Goal: Information Seeking & Learning: Learn about a topic

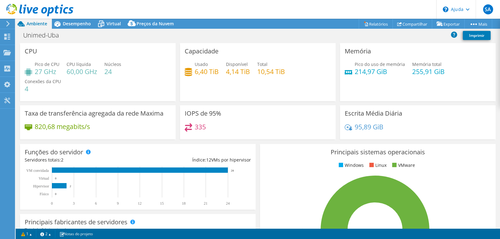
select select "USD"
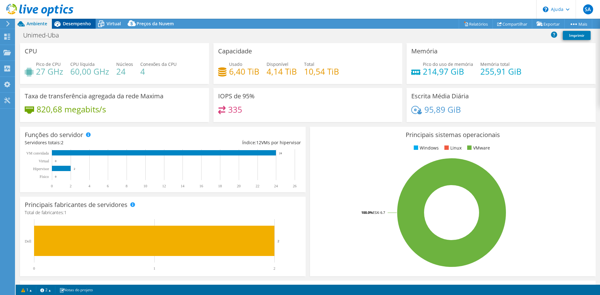
click at [86, 22] on font "Desempenho" at bounding box center [77, 24] width 28 height 6
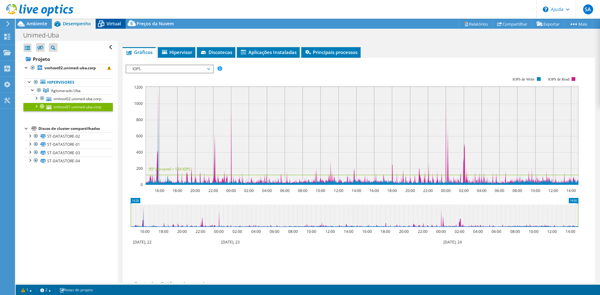
click at [107, 26] on font "Virtual" at bounding box center [114, 24] width 14 height 6
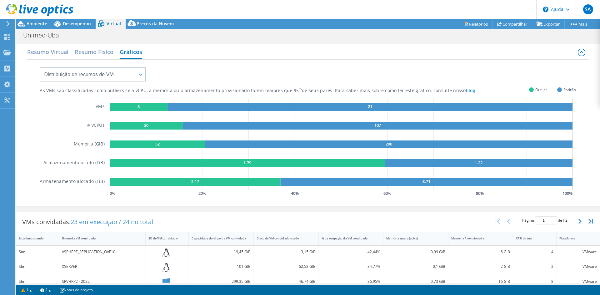
drag, startPoint x: 177, startPoint y: 103, endPoint x: 399, endPoint y: 103, distance: 221.9
click at [399, 103] on icon "3 21 20 107 52 200 1.79 1.22 2.17 3.71" at bounding box center [343, 145] width 466 height 92
drag, startPoint x: 388, startPoint y: 103, endPoint x: 312, endPoint y: 104, distance: 76.2
click at [312, 104] on rect at bounding box center [369, 107] width 405 height 8
click at [340, 97] on div "As VMs são classificadas como outliers se a vCPU, a memória ou o armazenamento …" at bounding box center [308, 129] width 536 height 138
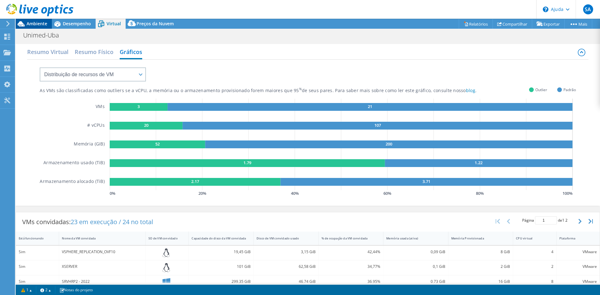
click at [44, 22] on font "Ambiente" at bounding box center [37, 24] width 21 height 6
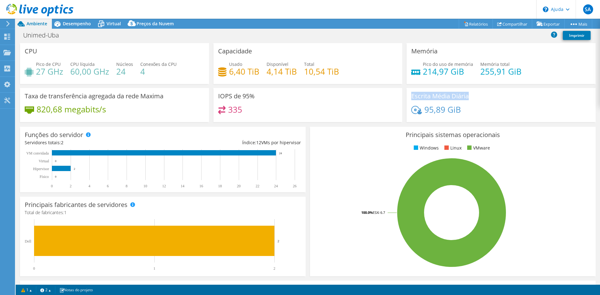
drag, startPoint x: 478, startPoint y: 99, endPoint x: 405, endPoint y: 93, distance: 73.4
click at [407, 93] on div "Escrita Média Diária 95,89 GiB" at bounding box center [501, 105] width 189 height 34
drag, startPoint x: 507, startPoint y: 108, endPoint x: 457, endPoint y: 102, distance: 50.7
click at [457, 102] on div "Escrita Média Diária 95,89 GiB" at bounding box center [501, 105] width 189 height 34
click at [500, 112] on div "95,89 GiB" at bounding box center [501, 112] width 180 height 13
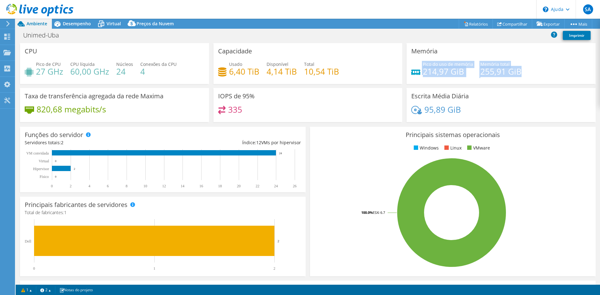
drag, startPoint x: 459, startPoint y: 80, endPoint x: 410, endPoint y: 74, distance: 49.1
click at [407, 77] on div "Memória Pico do uso de memória 214,97 GiB Memória total 255,91 GiB" at bounding box center [501, 63] width 189 height 41
click at [41, 9] on icon at bounding box center [39, 10] width 67 height 13
